Goal: Task Accomplishment & Management: Complete application form

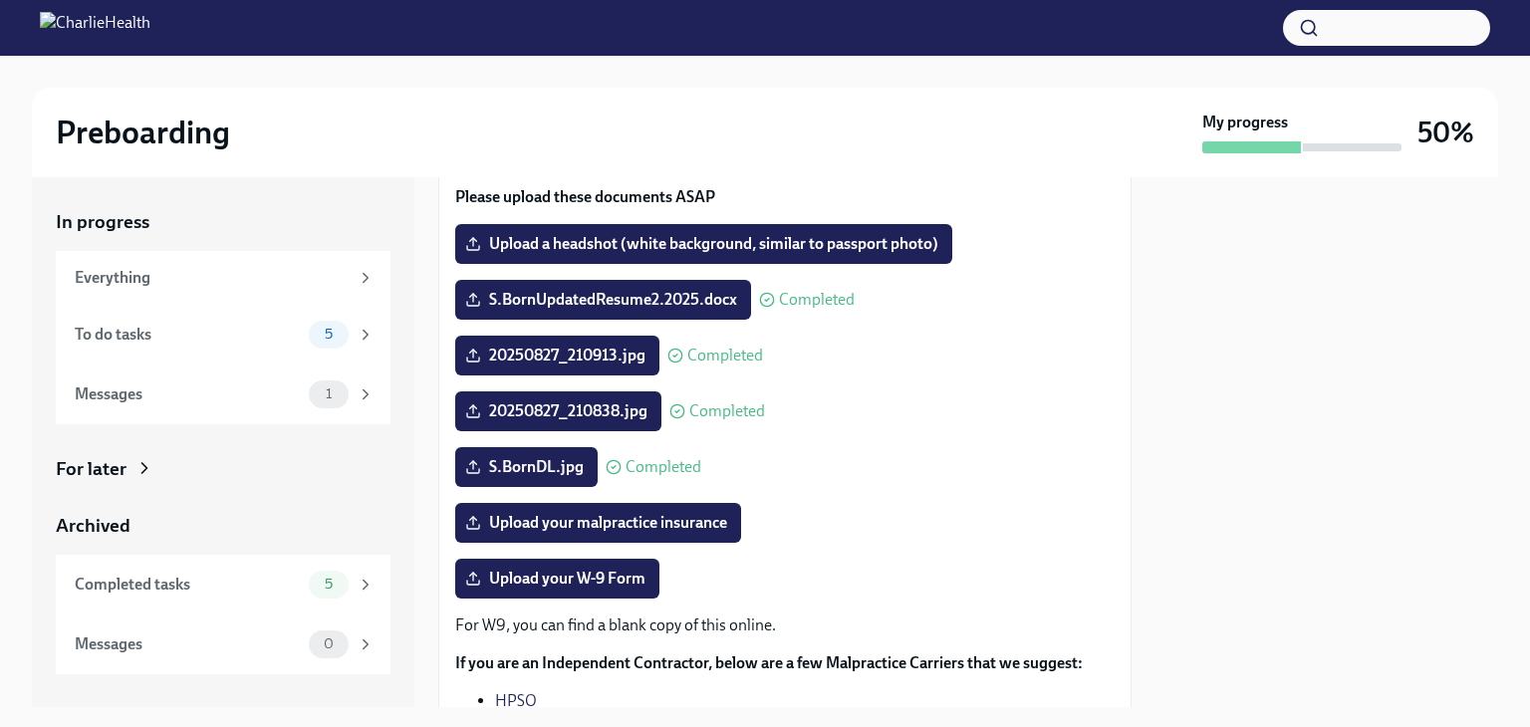
scroll to position [211, 0]
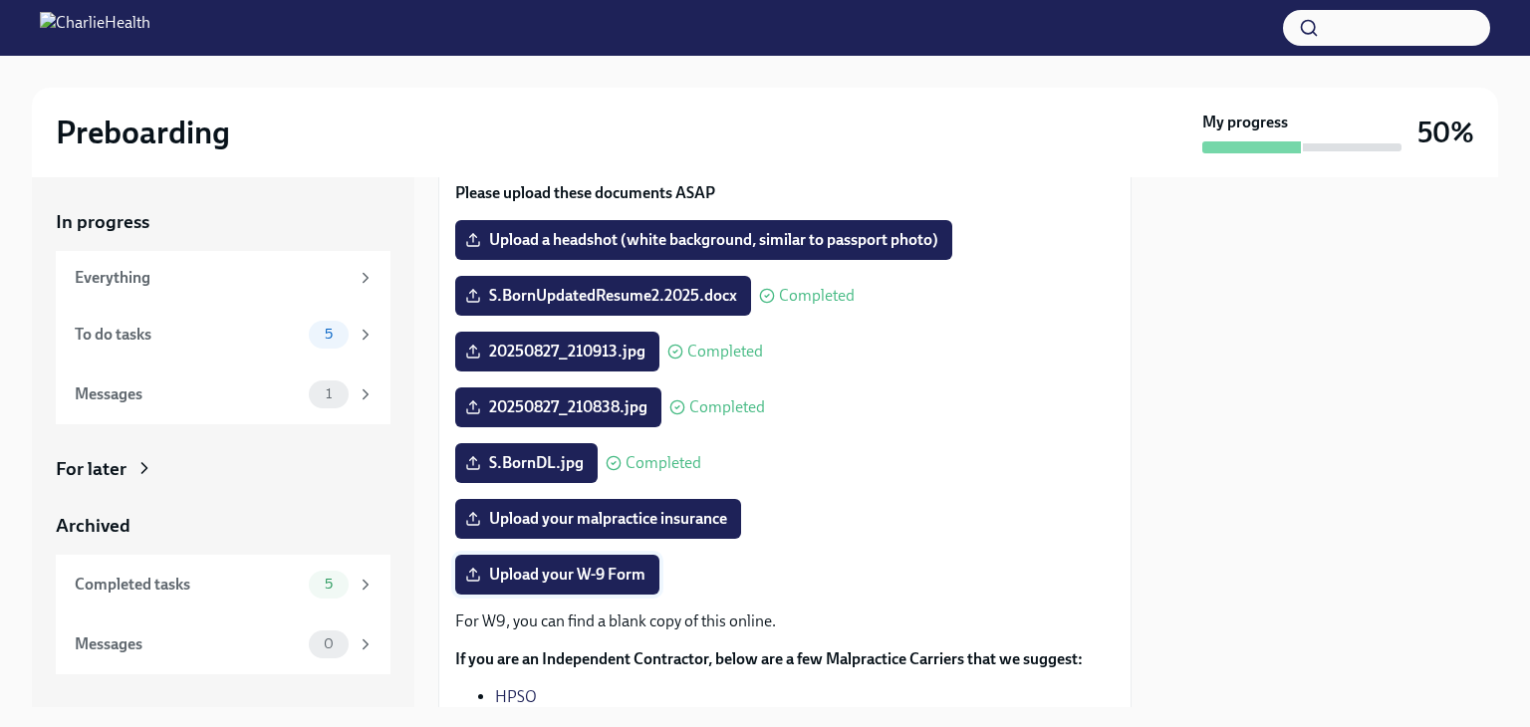
click at [584, 587] on label "Upload your W-9 Form" at bounding box center [557, 575] width 204 height 40
click at [0, 0] on input "Upload your W-9 Form" at bounding box center [0, 0] width 0 height 0
click at [613, 517] on span "Upload your malpractice insurance" at bounding box center [598, 519] width 258 height 20
click at [0, 0] on input "Upload your malpractice insurance" at bounding box center [0, 0] width 0 height 0
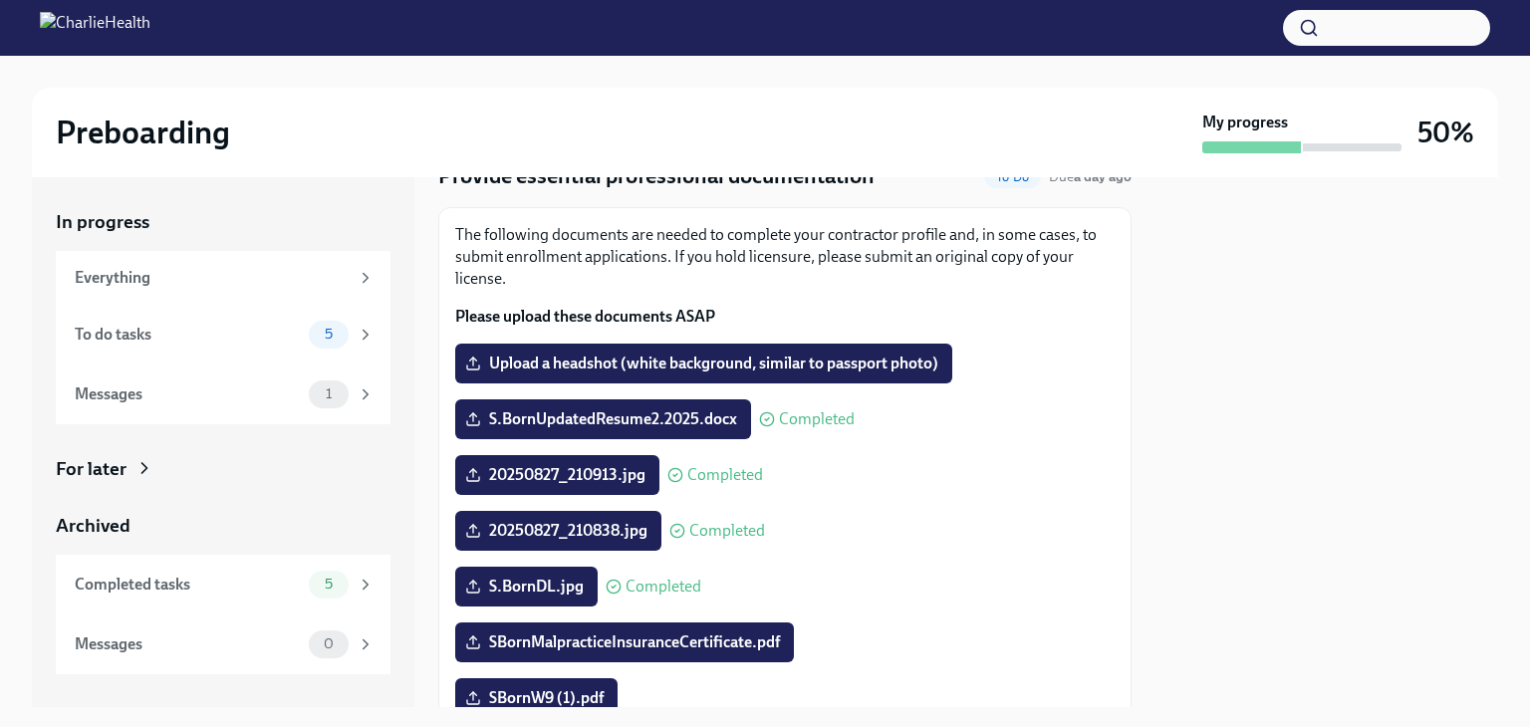
scroll to position [100, 0]
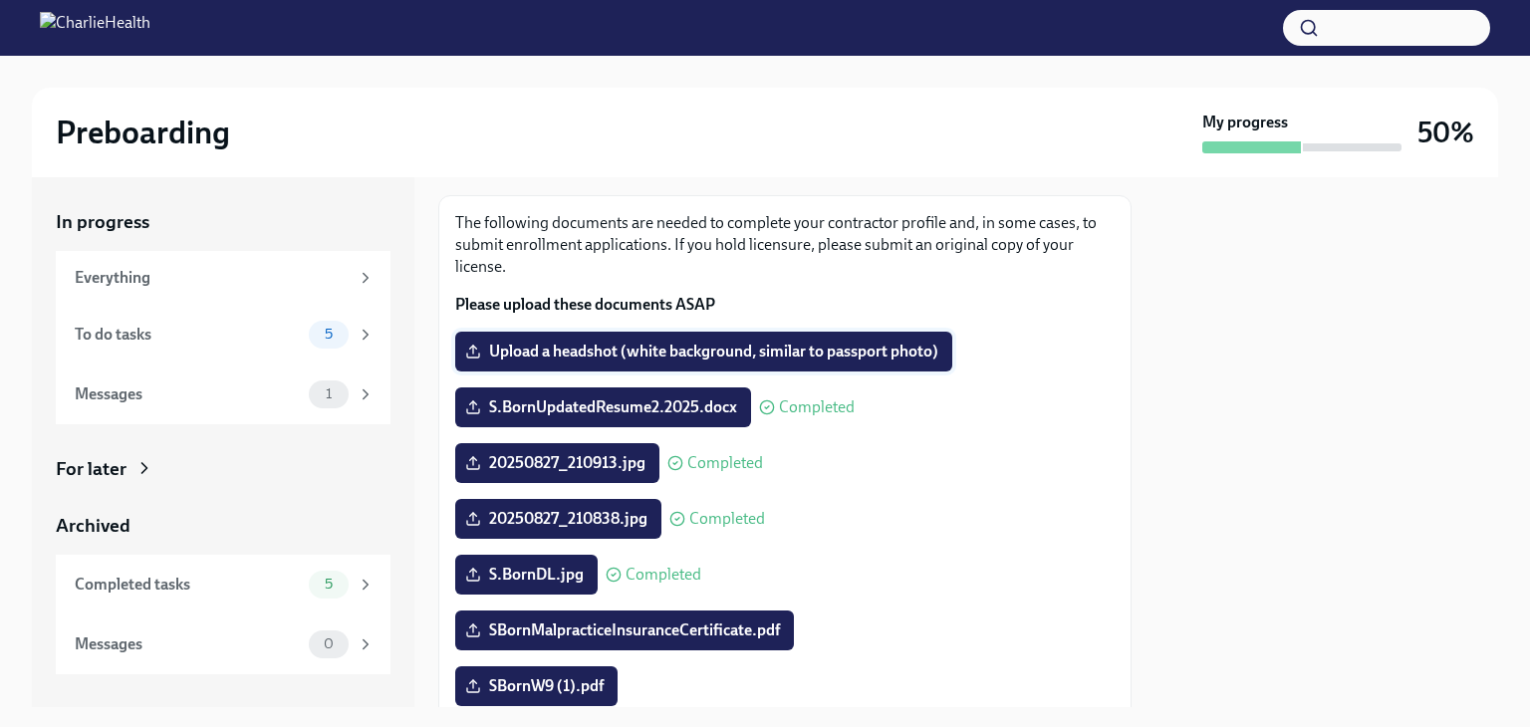
click at [723, 344] on span "Upload a headshot (white background, similar to passport photo)" at bounding box center [703, 352] width 469 height 20
click at [0, 0] on input "Upload a headshot (white background, similar to passport photo)" at bounding box center [0, 0] width 0 height 0
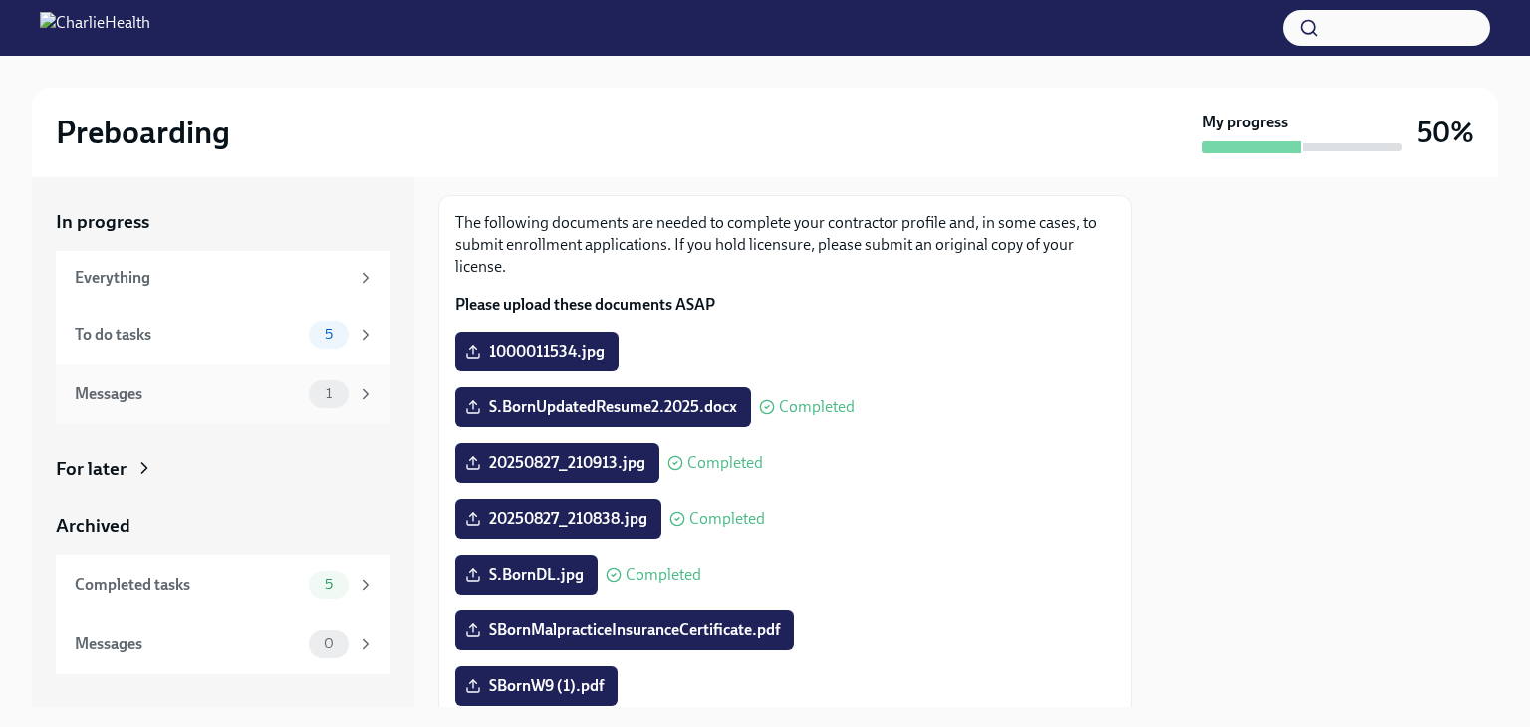
click at [164, 395] on div "Messages" at bounding box center [188, 395] width 226 height 22
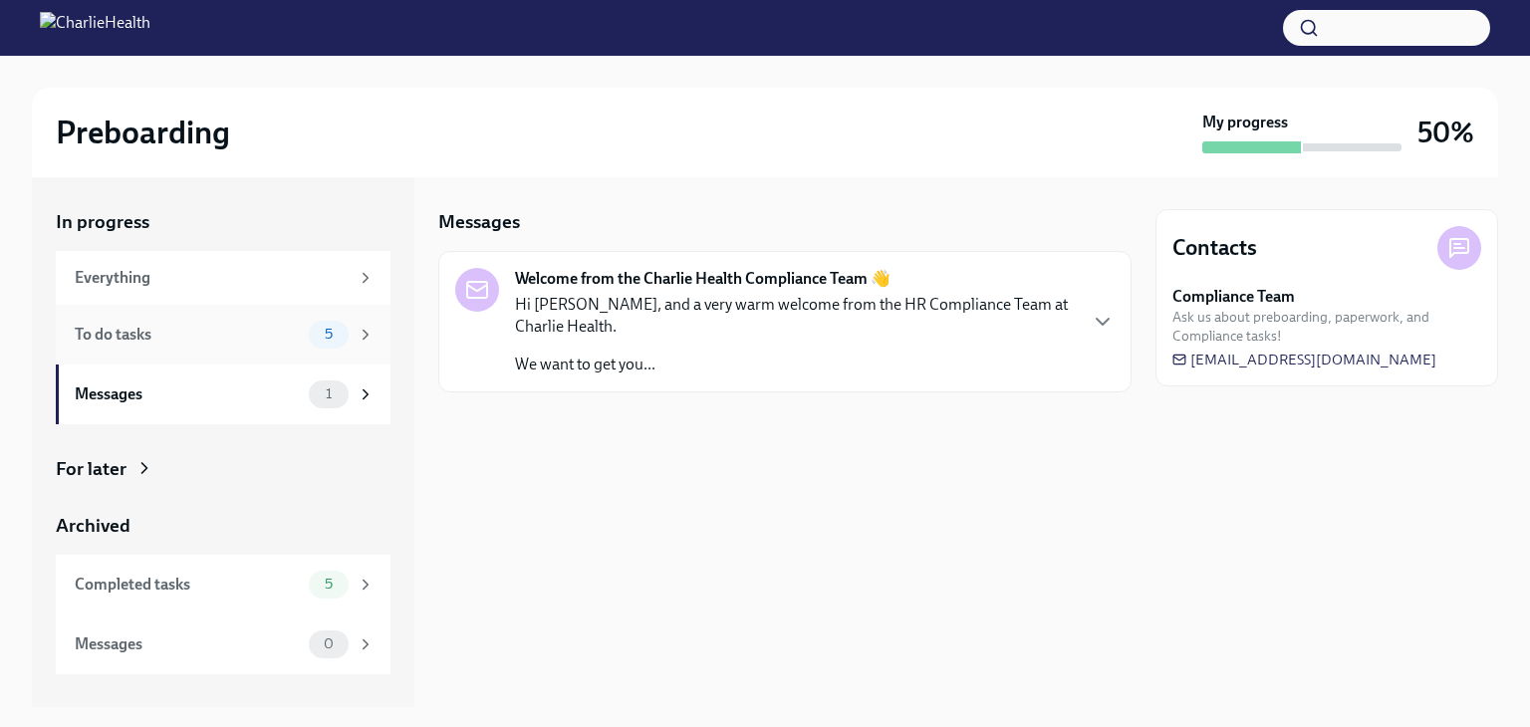
click at [167, 345] on div "To do tasks 5" at bounding box center [225, 335] width 300 height 28
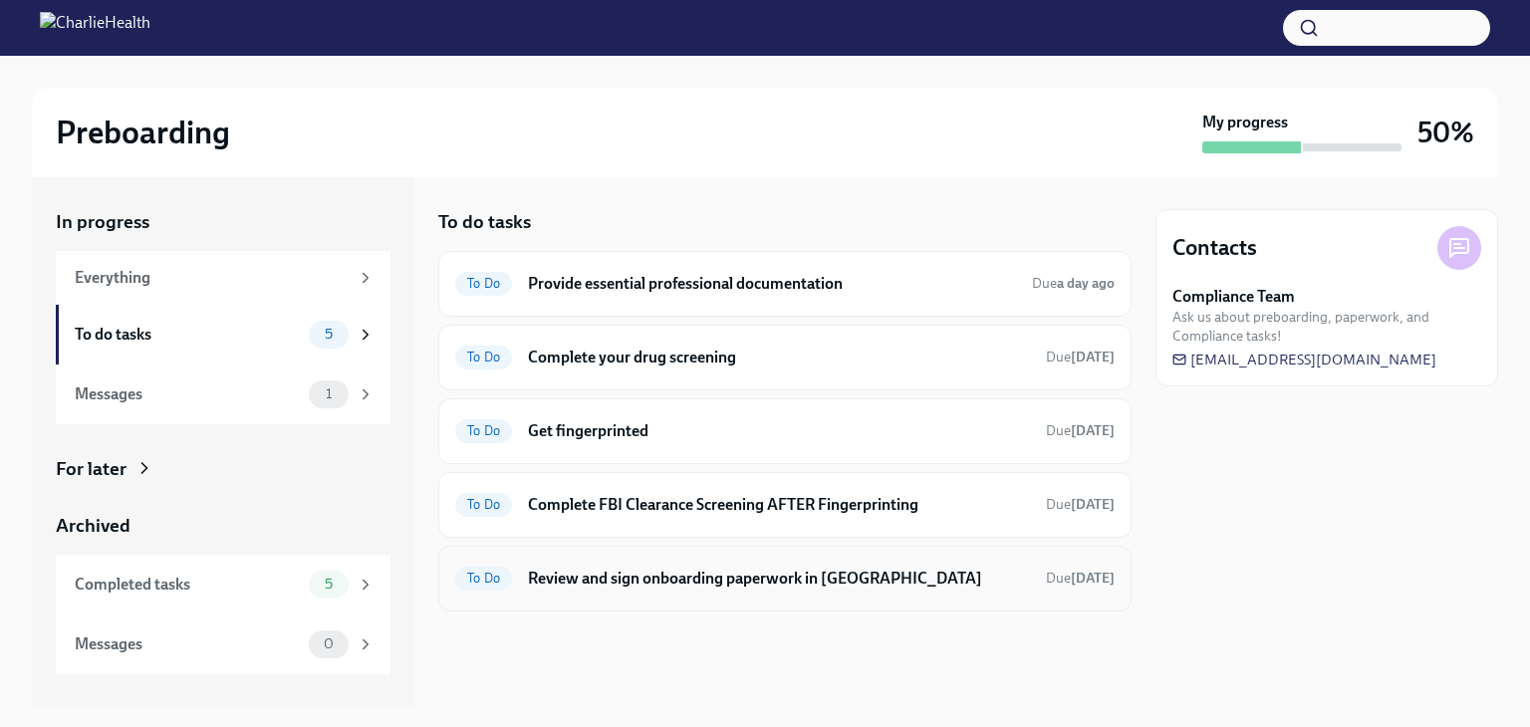
click at [739, 579] on h6 "Review and sign onboarding paperwork in [GEOGRAPHIC_DATA]" at bounding box center [779, 579] width 502 height 22
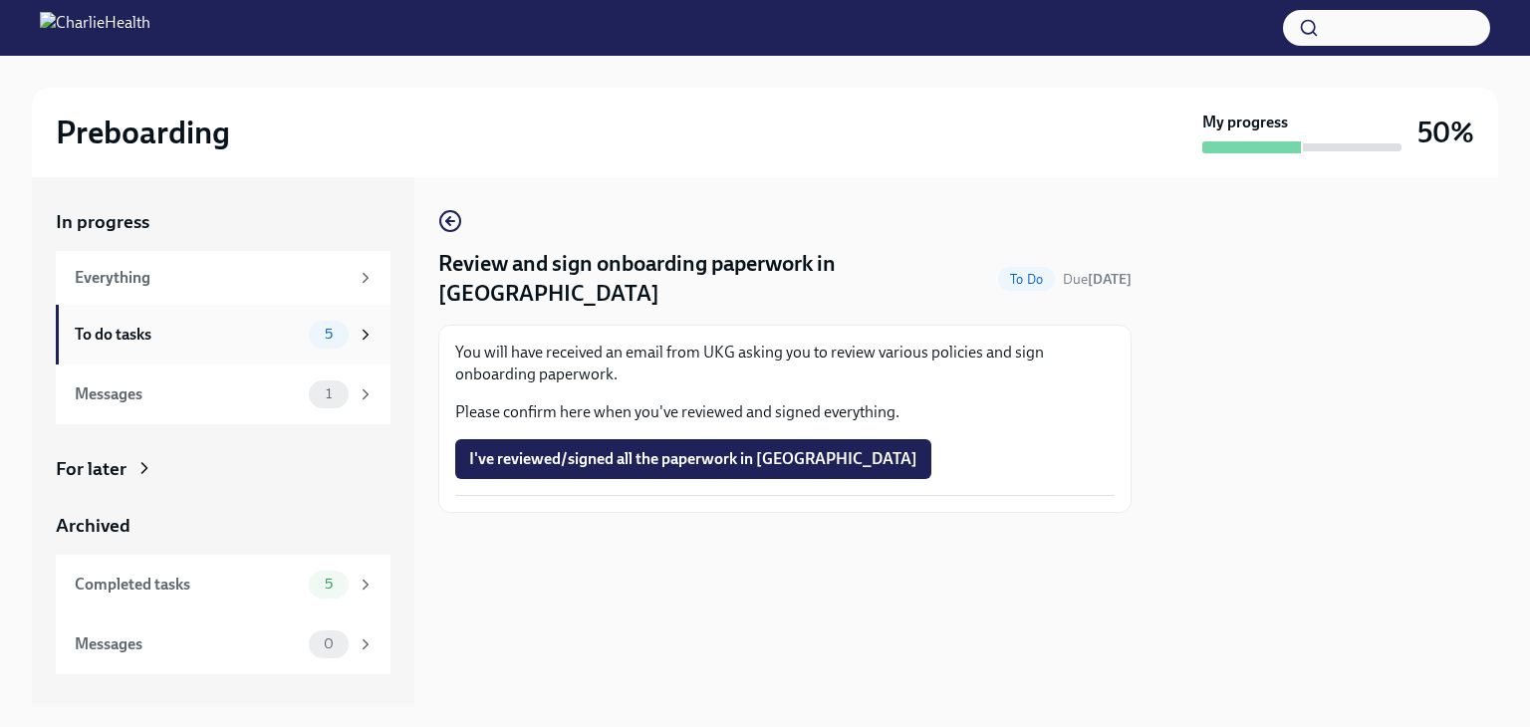
click at [168, 329] on div "To do tasks" at bounding box center [188, 335] width 226 height 22
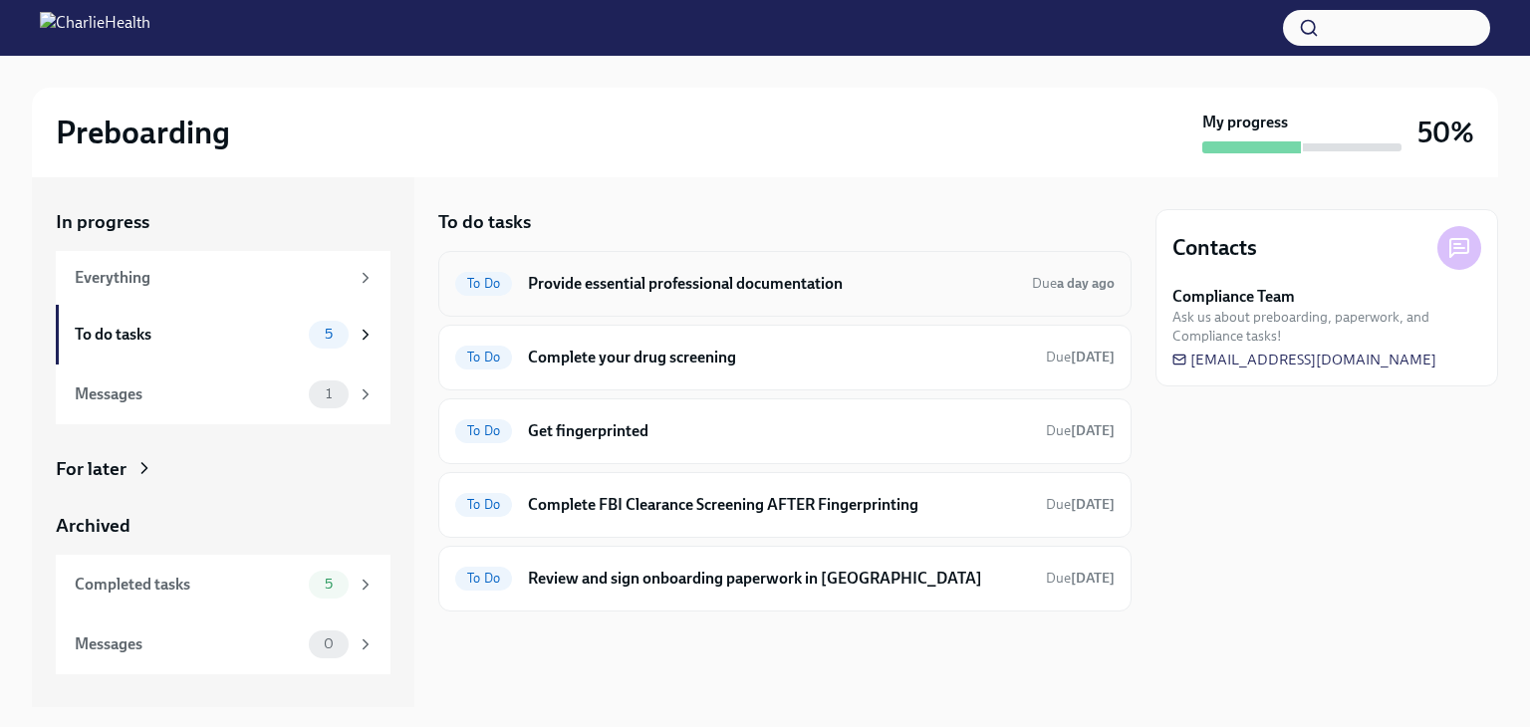
click at [610, 287] on h6 "Provide essential professional documentation" at bounding box center [772, 284] width 488 height 22
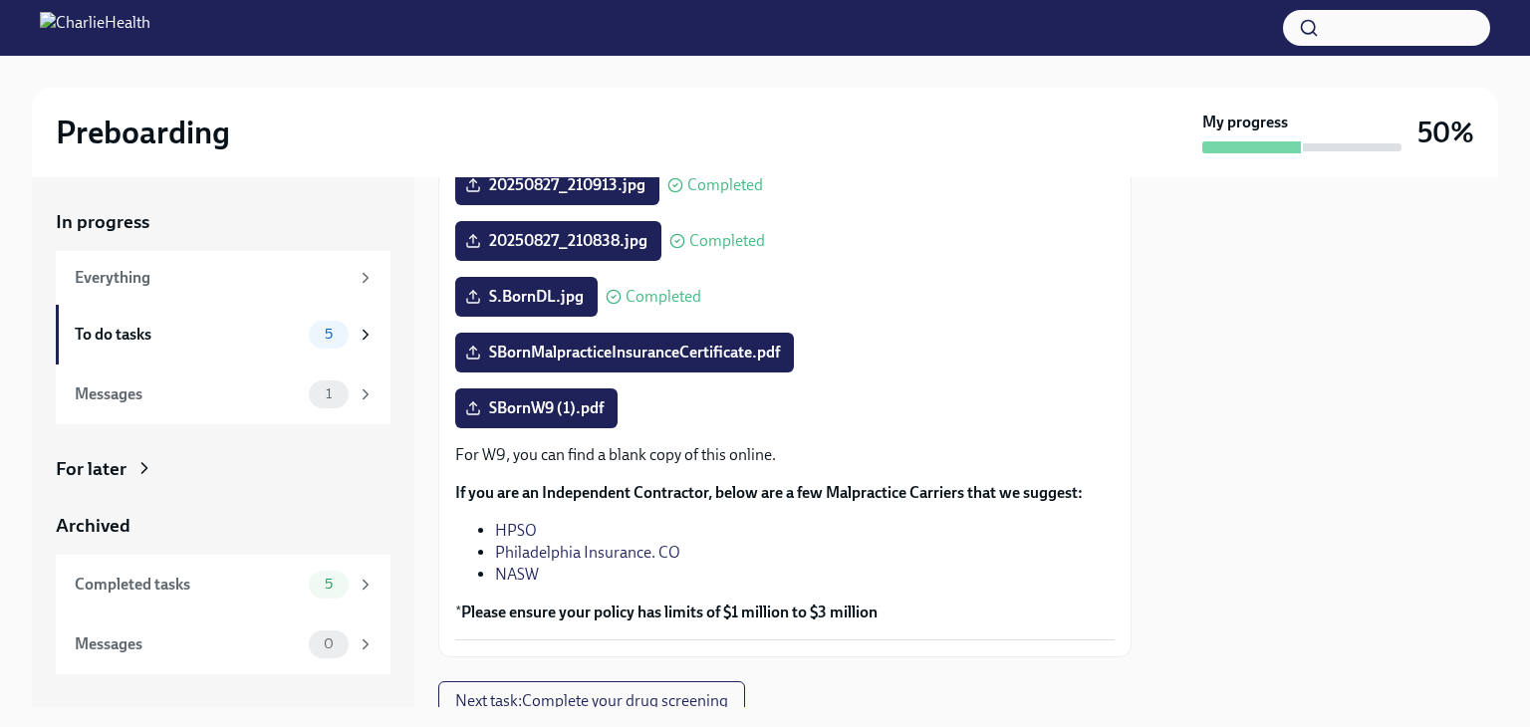
scroll to position [454, 0]
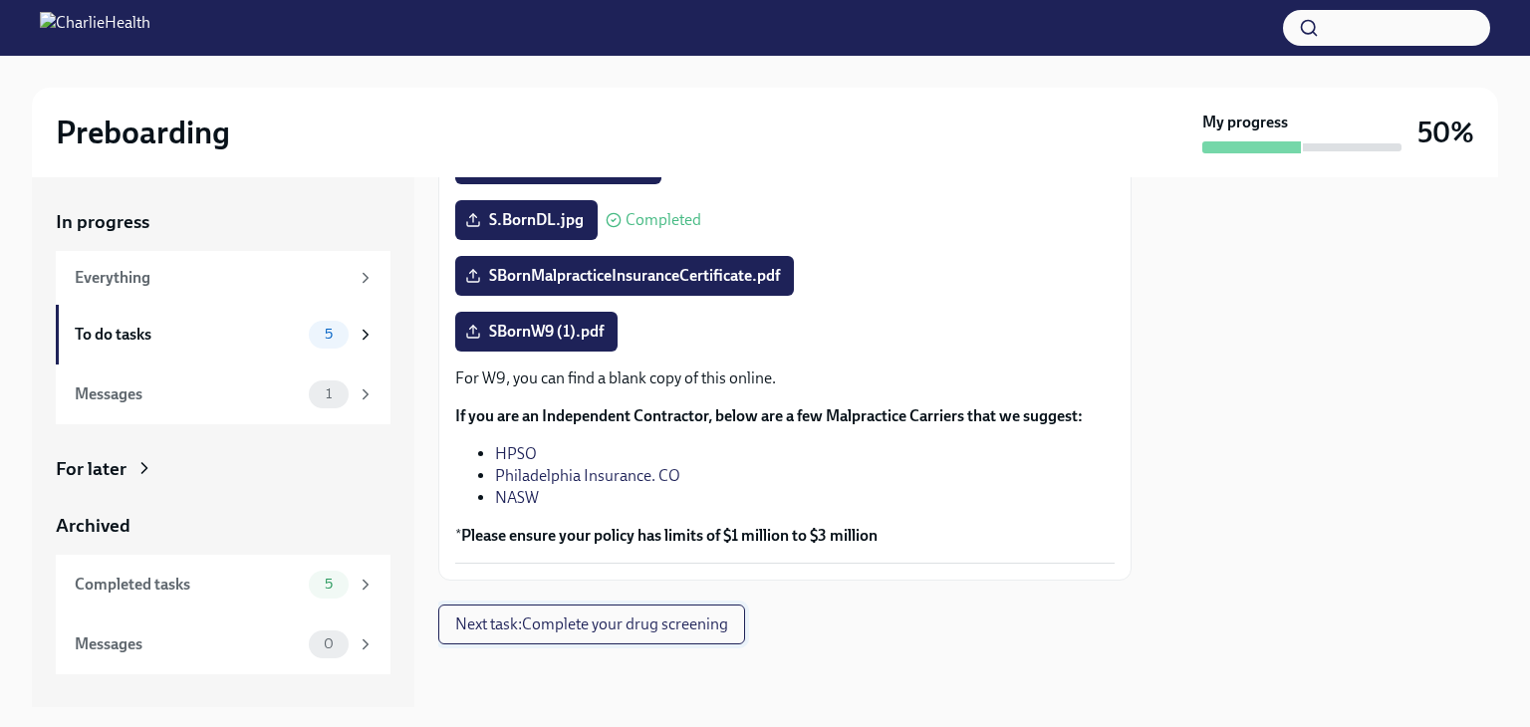
click at [655, 637] on button "Next task : Complete your drug screening" at bounding box center [591, 625] width 307 height 40
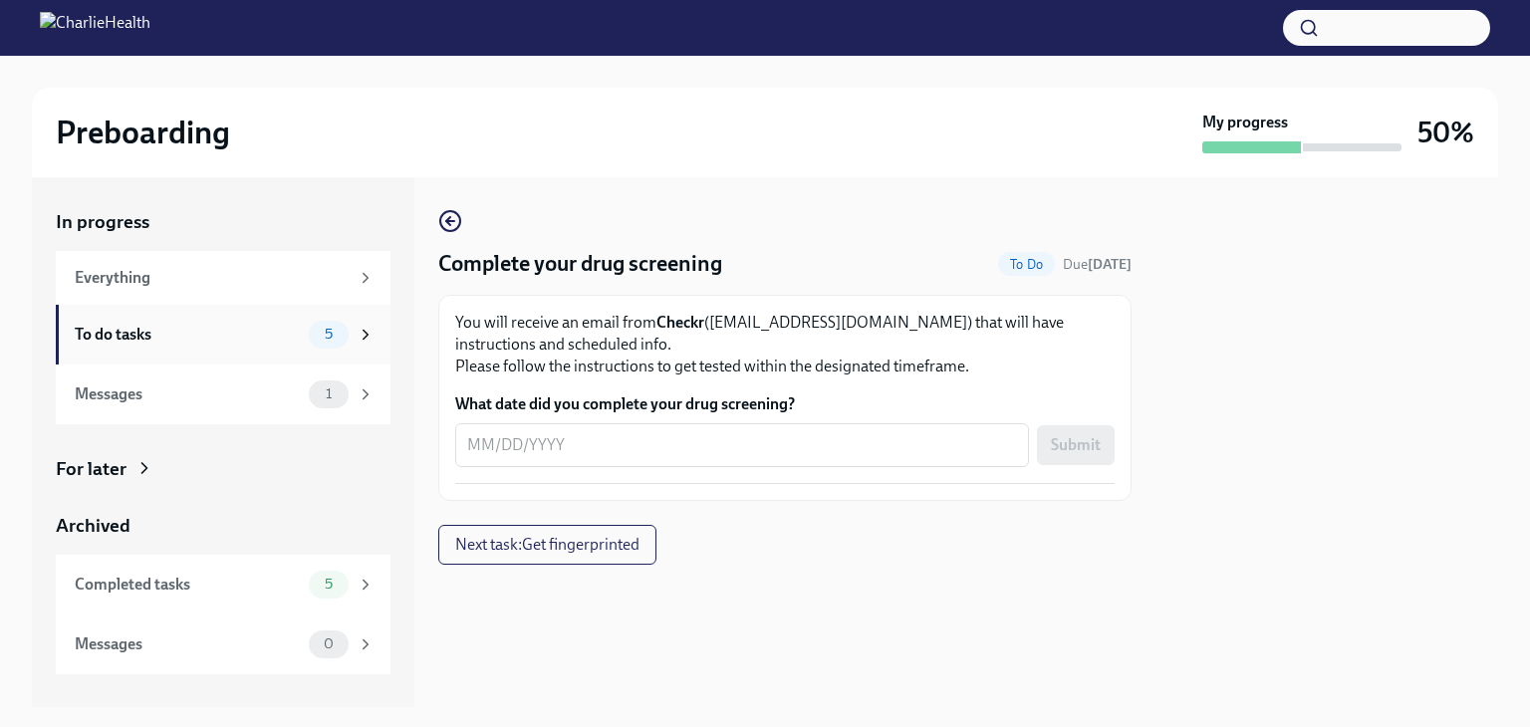
click at [233, 336] on div "To do tasks" at bounding box center [188, 335] width 226 height 22
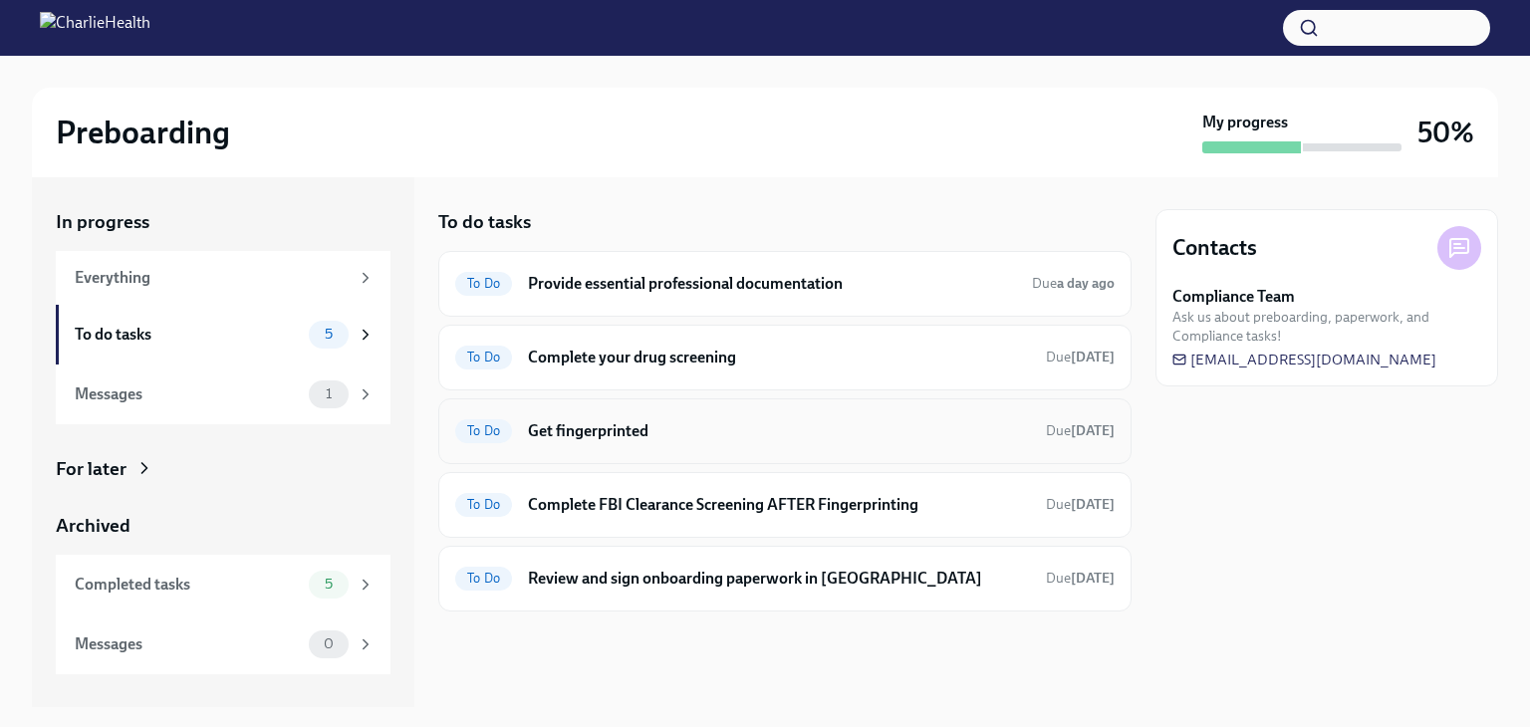
click at [671, 434] on h6 "Get fingerprinted" at bounding box center [779, 431] width 502 height 22
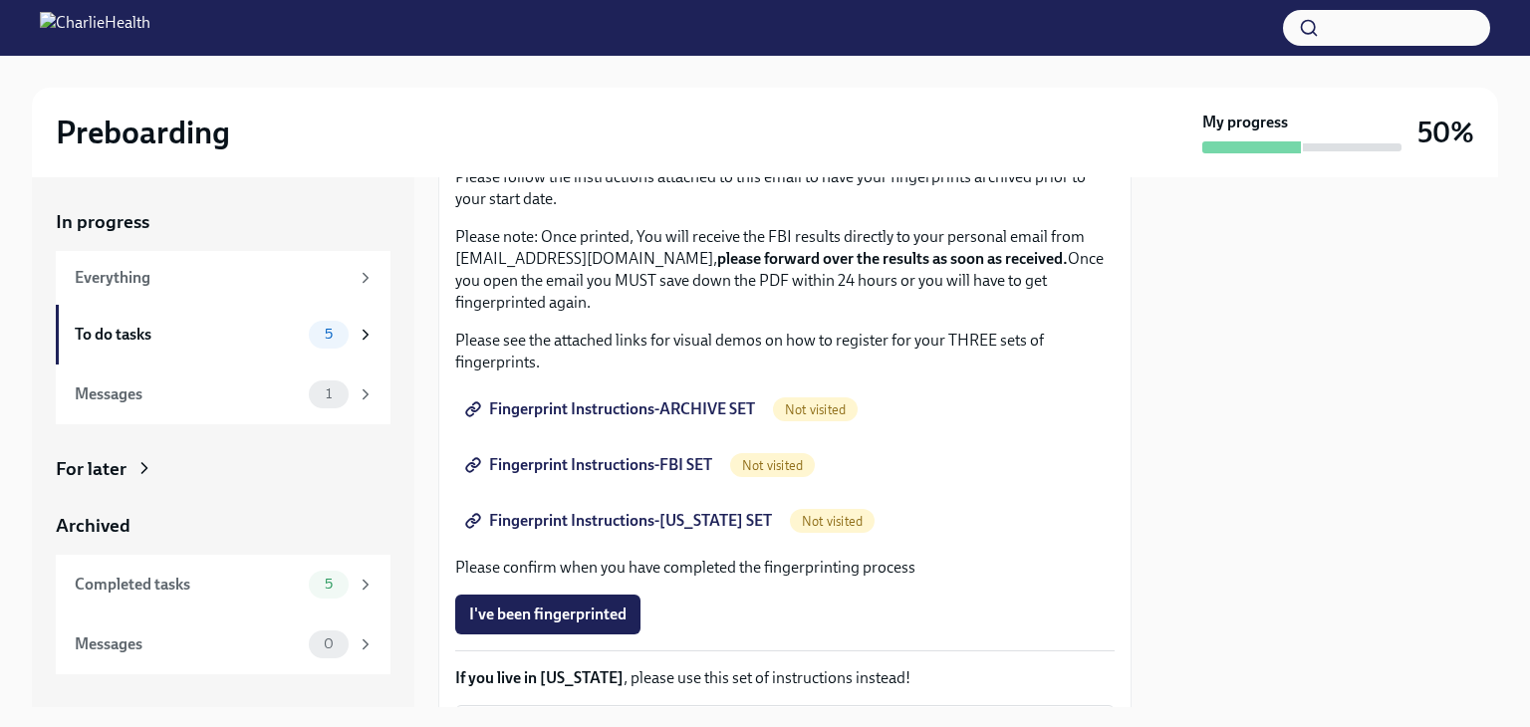
scroll to position [201, 0]
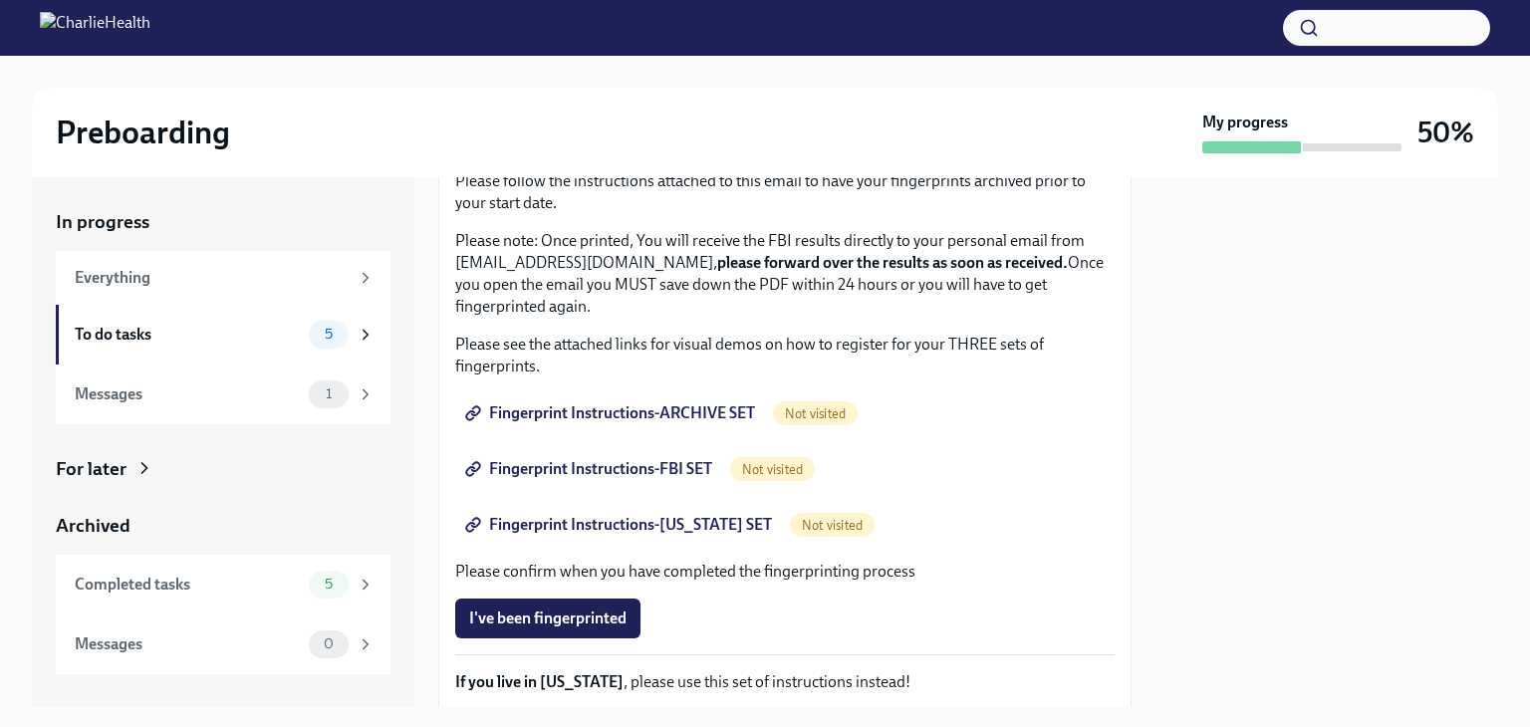
click at [710, 414] on span "Fingerprint Instructions-ARCHIVE SET" at bounding box center [612, 413] width 286 height 20
click at [643, 467] on span "Fingerprint Instructions-FBI SET" at bounding box center [590, 469] width 243 height 20
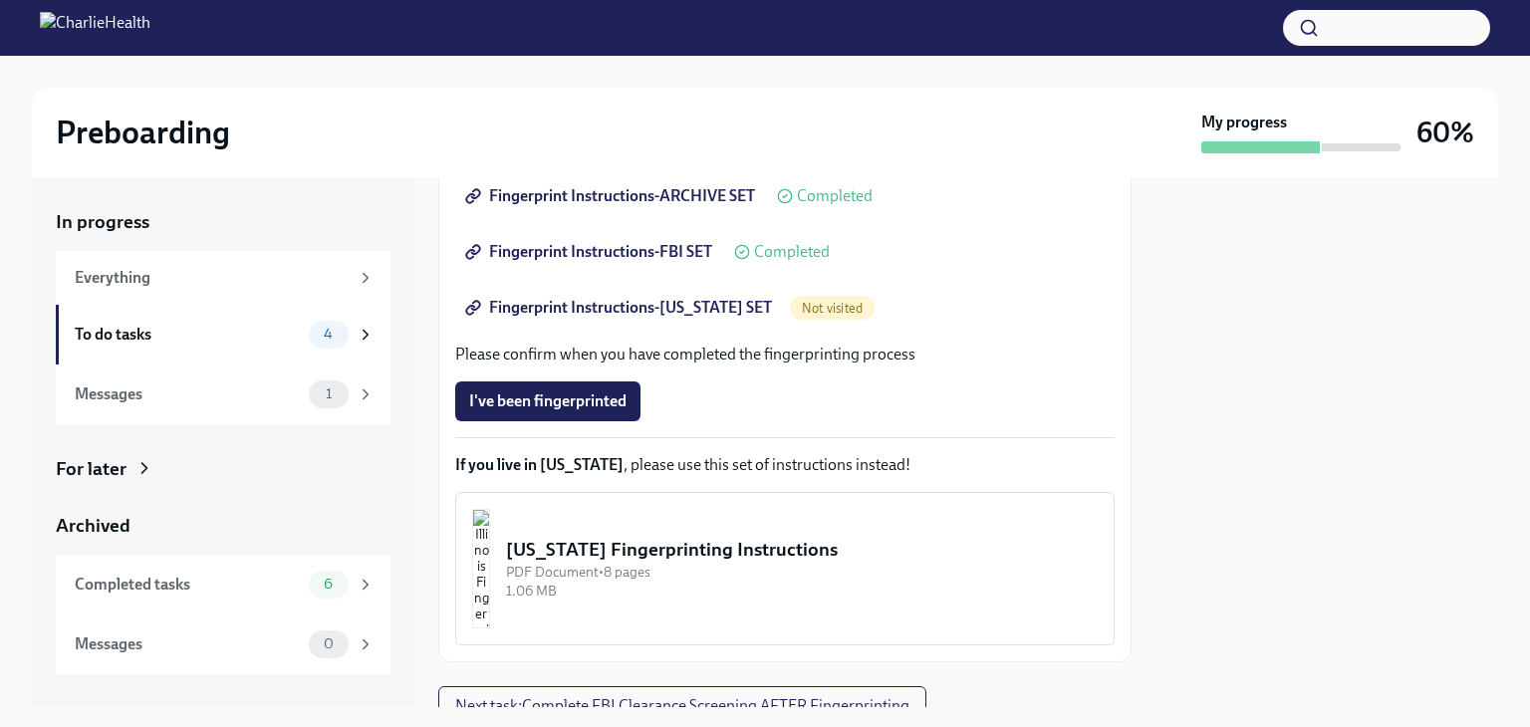
scroll to position [408, 0]
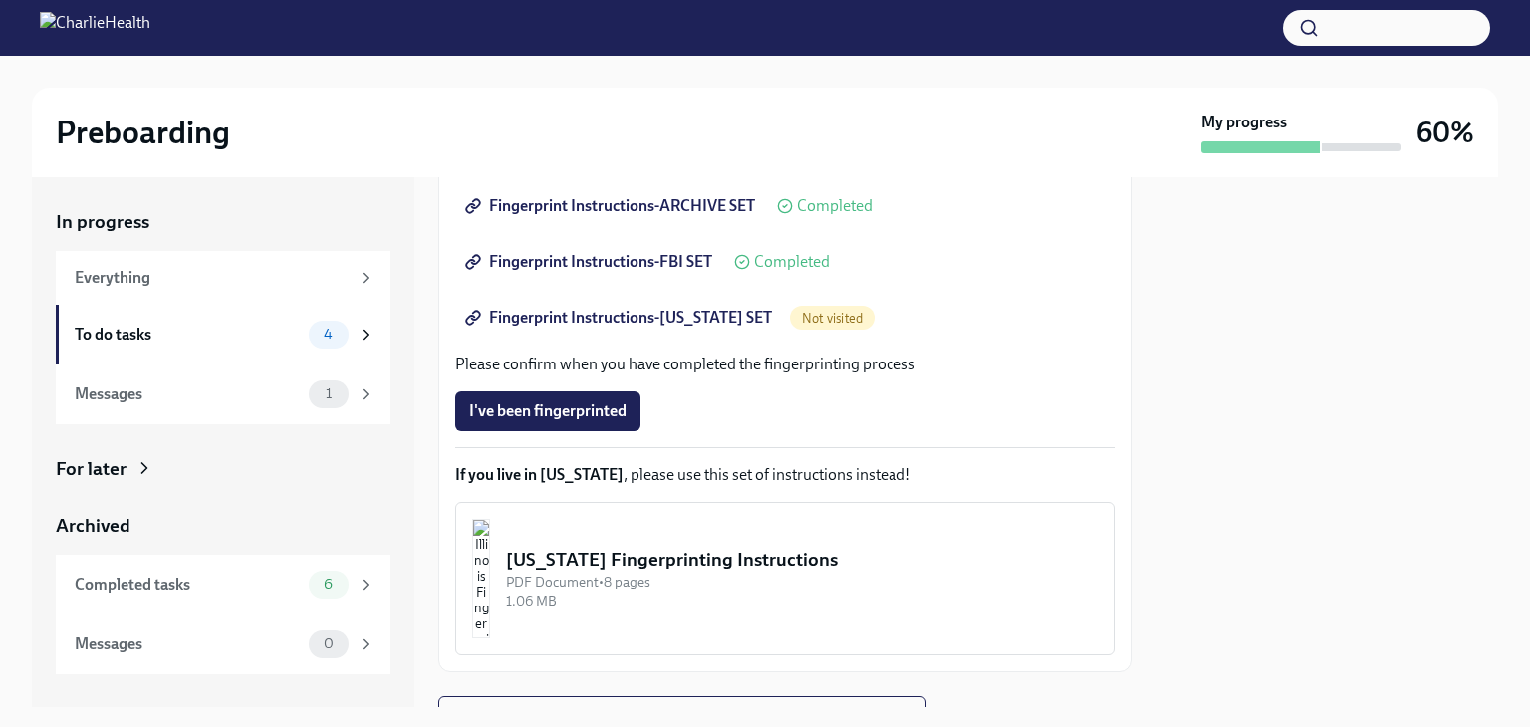
click at [674, 314] on span "Fingerprint Instructions-[US_STATE] SET" at bounding box center [620, 318] width 303 height 20
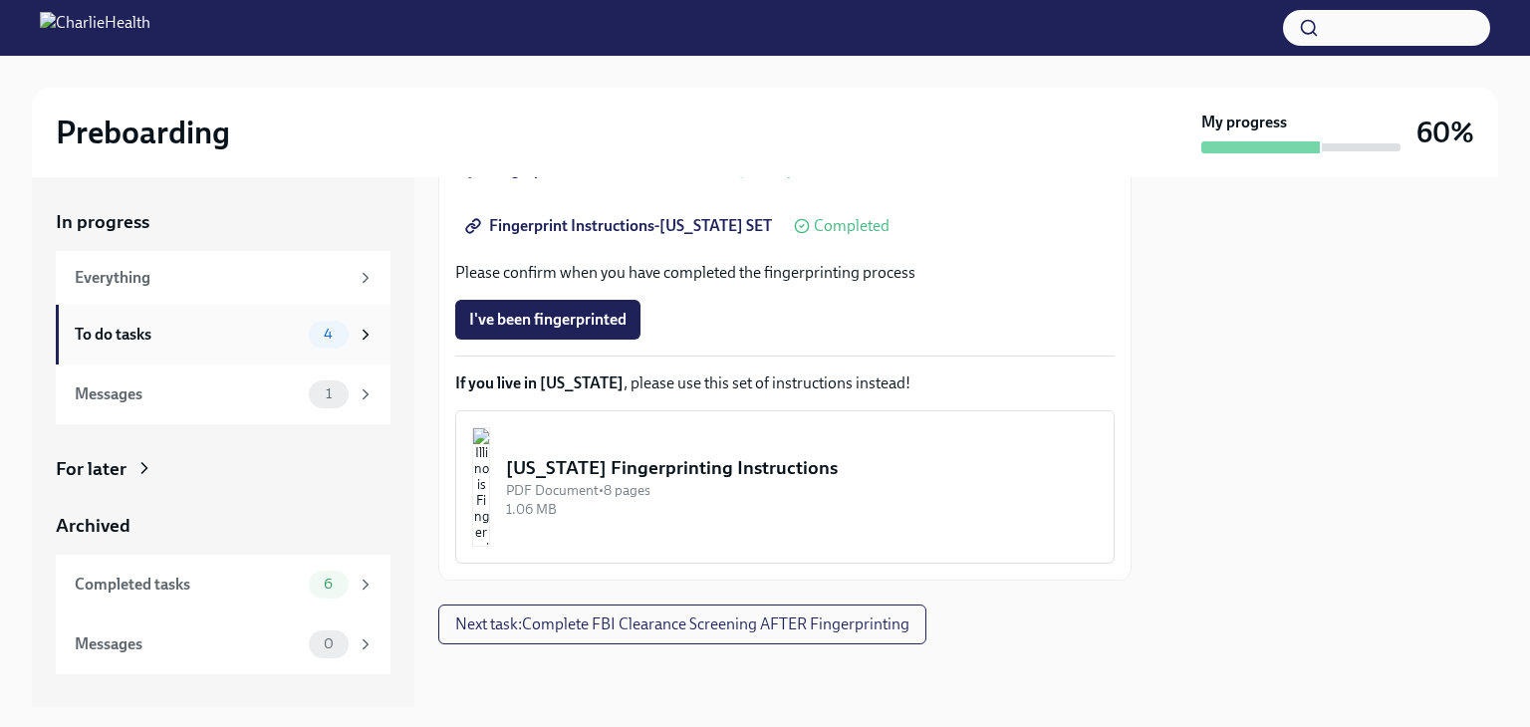
click at [351, 328] on div "4" at bounding box center [342, 335] width 66 height 28
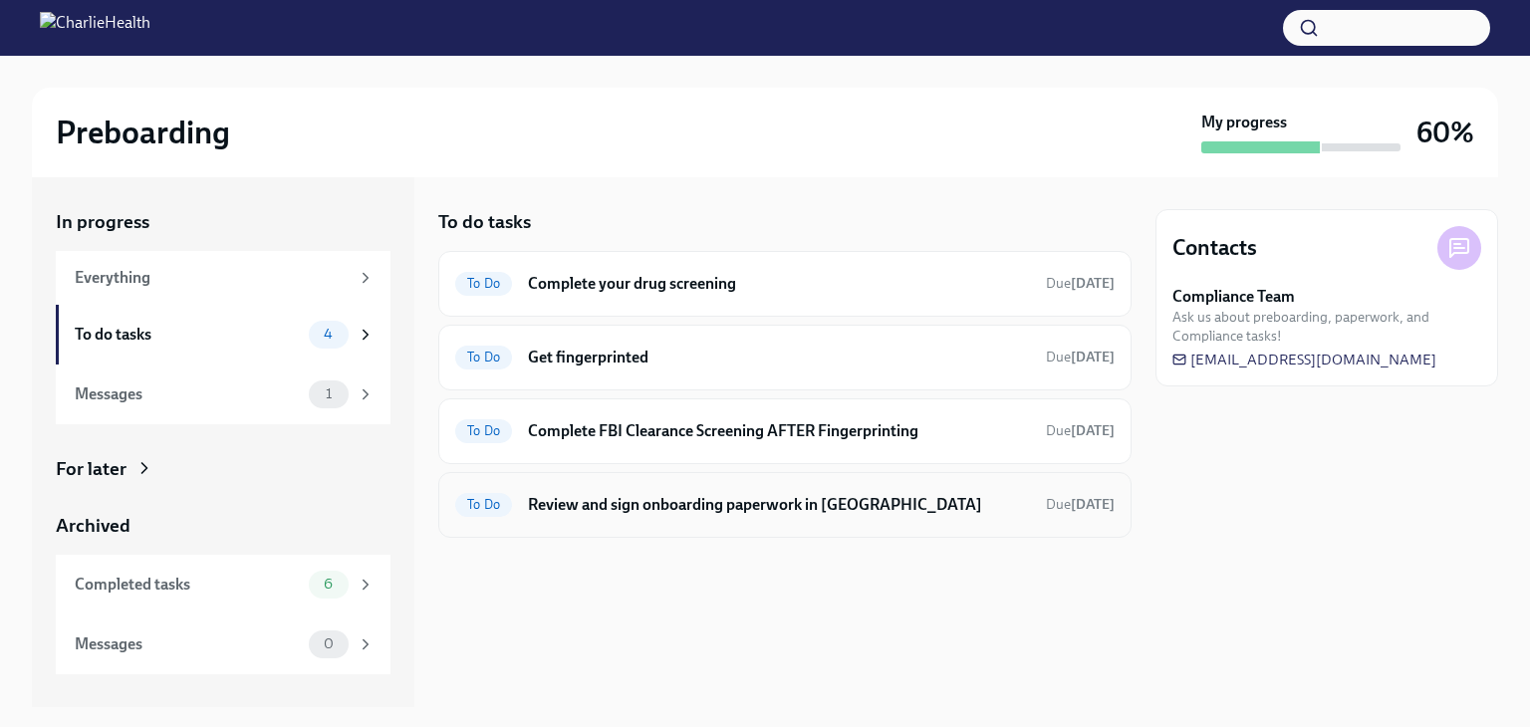
click at [714, 517] on div "To Do Review and sign onboarding paperwork in UKG Due [DATE]" at bounding box center [784, 505] width 659 height 32
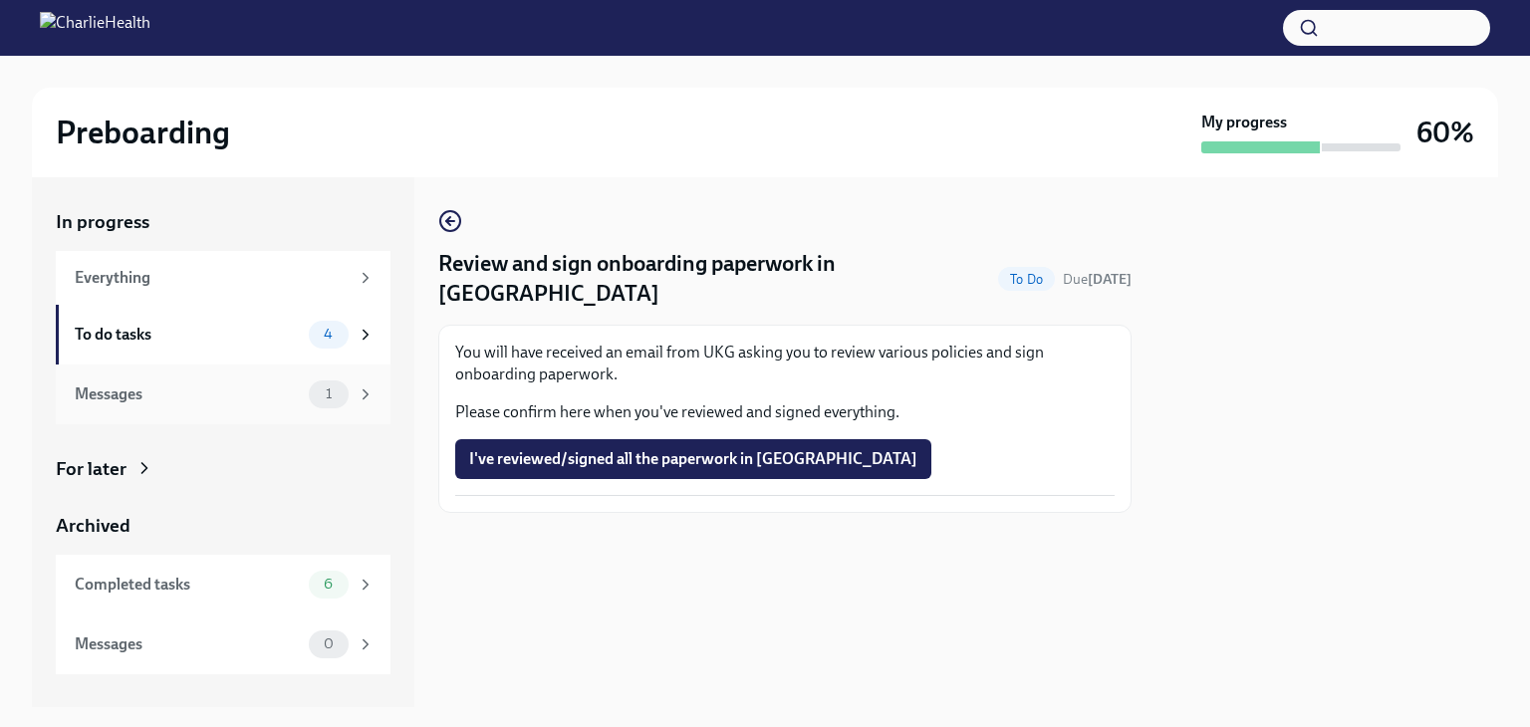
click at [220, 401] on div "Messages" at bounding box center [188, 395] width 226 height 22
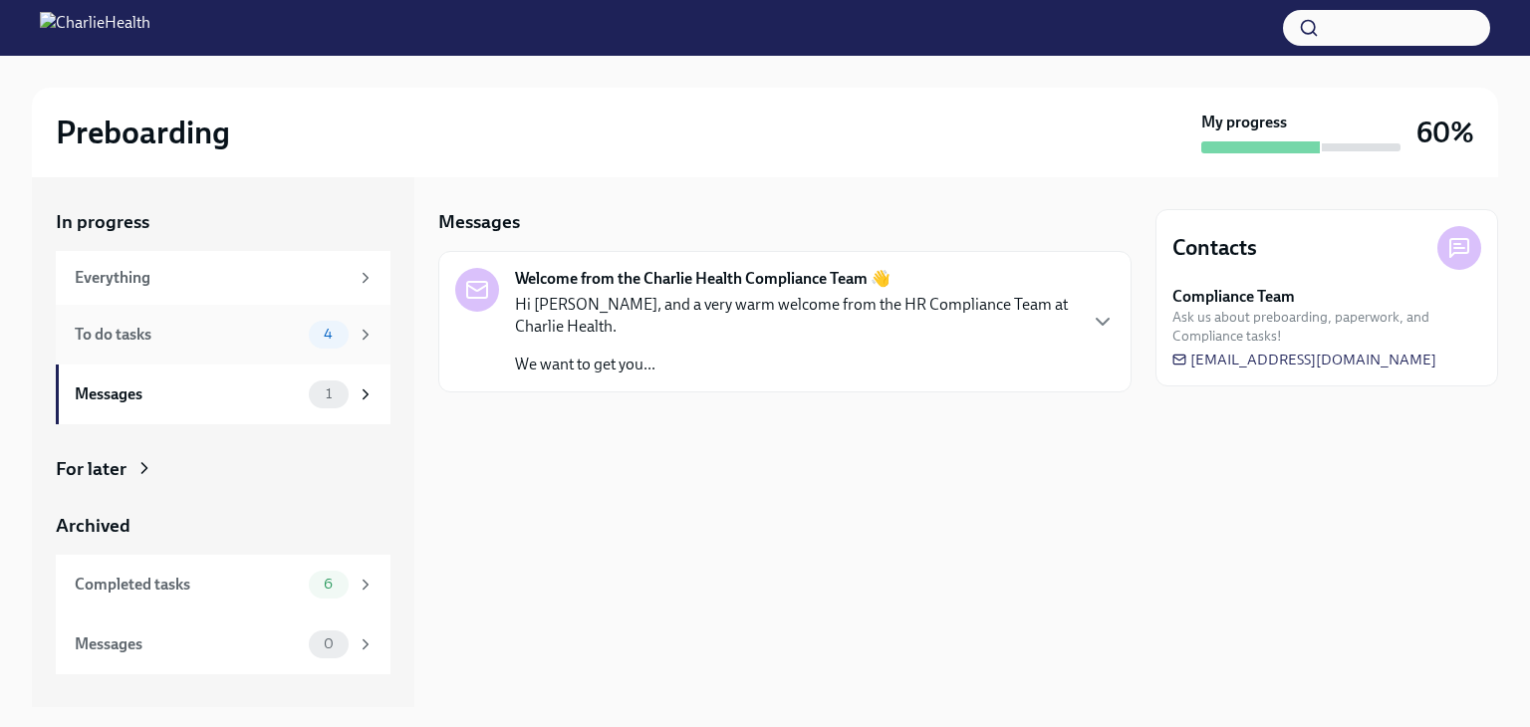
click at [219, 342] on div "To do tasks" at bounding box center [188, 335] width 226 height 22
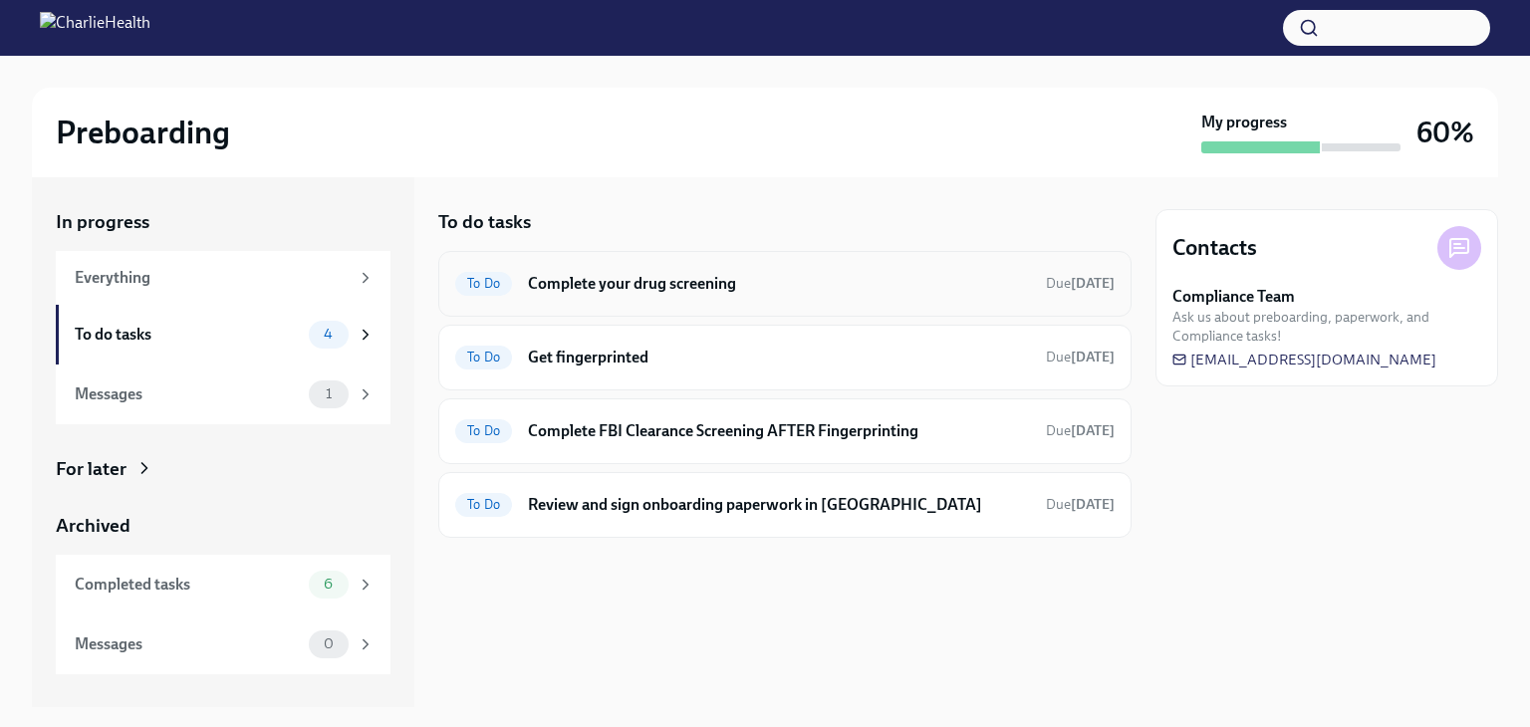
click at [726, 291] on h6 "Complete your drug screening" at bounding box center [779, 284] width 502 height 22
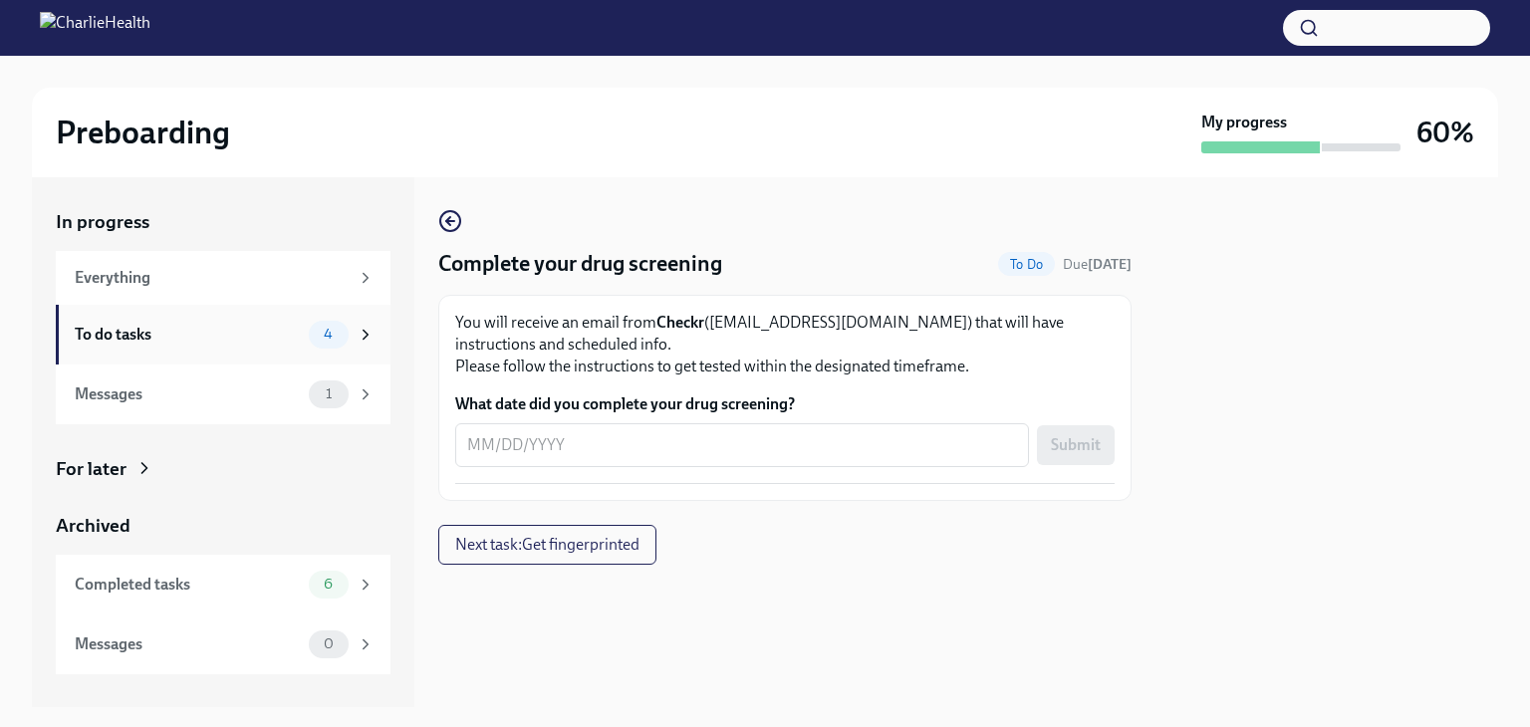
click at [171, 332] on div "To do tasks" at bounding box center [188, 335] width 226 height 22
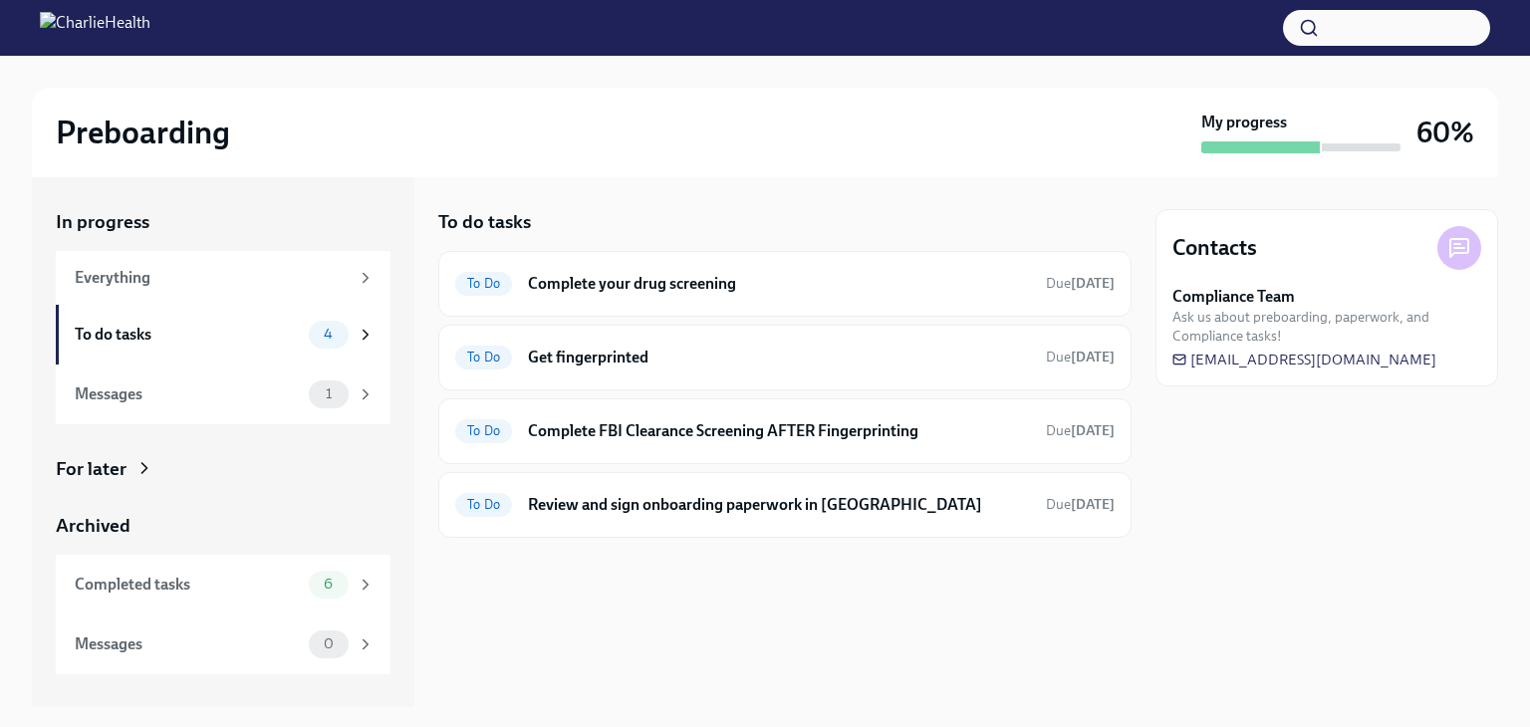
click at [1131, 669] on div "To do tasks To Do Complete your drug screening Due [DATE] To Do Get fingerprint…" at bounding box center [784, 442] width 693 height 530
